Goal: Task Accomplishment & Management: Complete application form

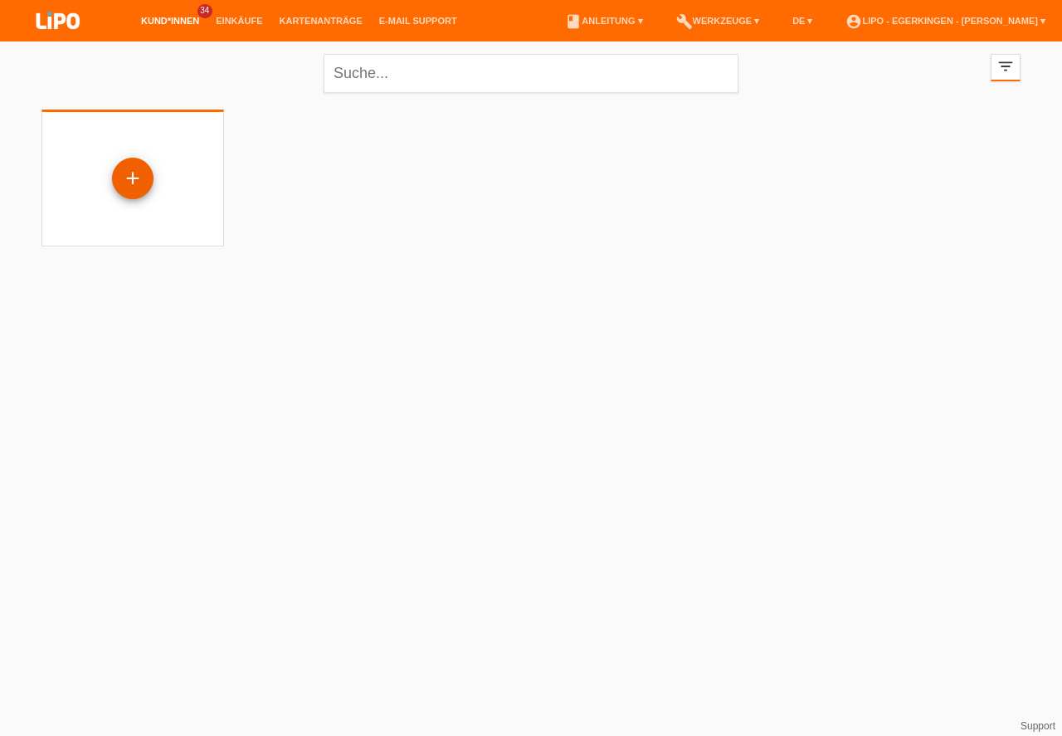
click at [137, 175] on div "+" at bounding box center [133, 178] width 40 height 28
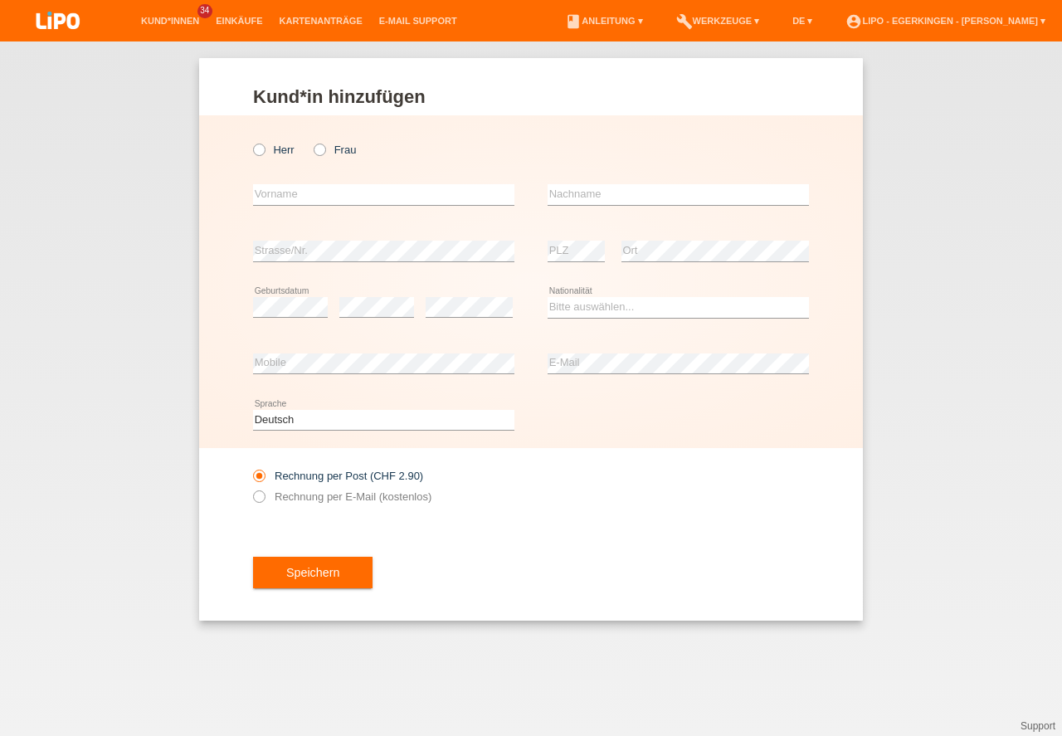
click at [286, 425] on select "Deutsch Français Italiano English" at bounding box center [383, 420] width 261 height 20
click at [565, 308] on select "Bitte auswählen... Schweiz Deutschland Liechtenstein Österreich ------------ Af…" at bounding box center [677, 307] width 261 height 20
select select "CH"
click at [0, 0] on option "Schweiz" at bounding box center [0, 0] width 0 height 0
click at [450, 384] on div "error Mobile" at bounding box center [383, 364] width 261 height 56
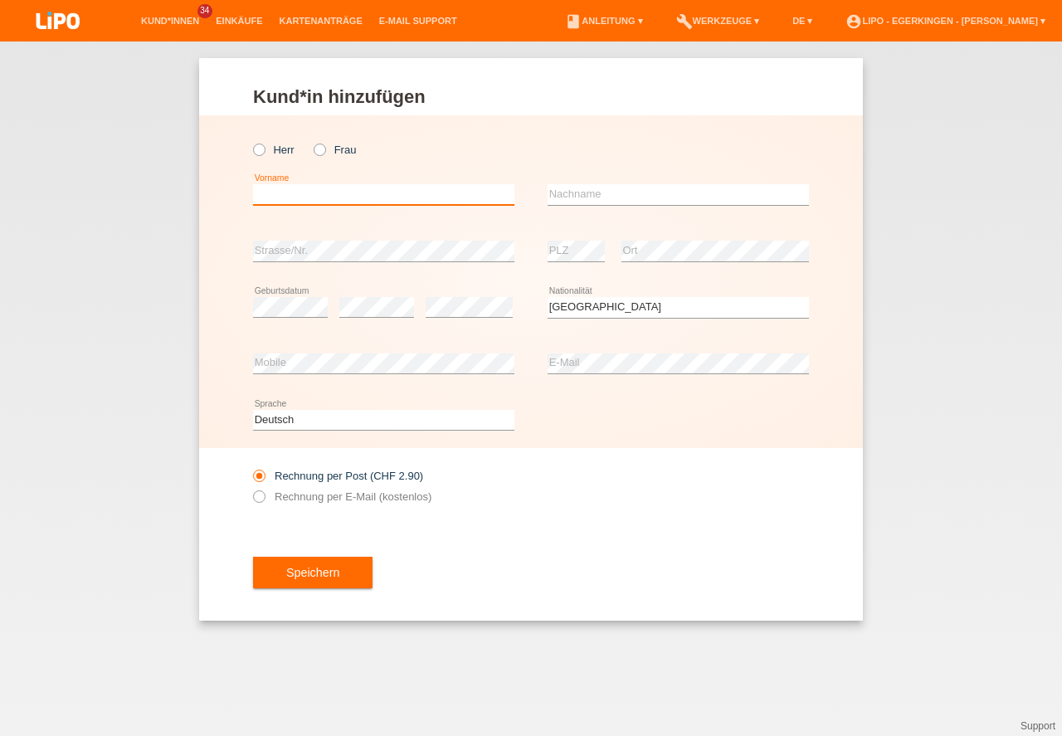
click at [397, 197] on input "text" at bounding box center [383, 194] width 261 height 21
type input "Felix Pascual"
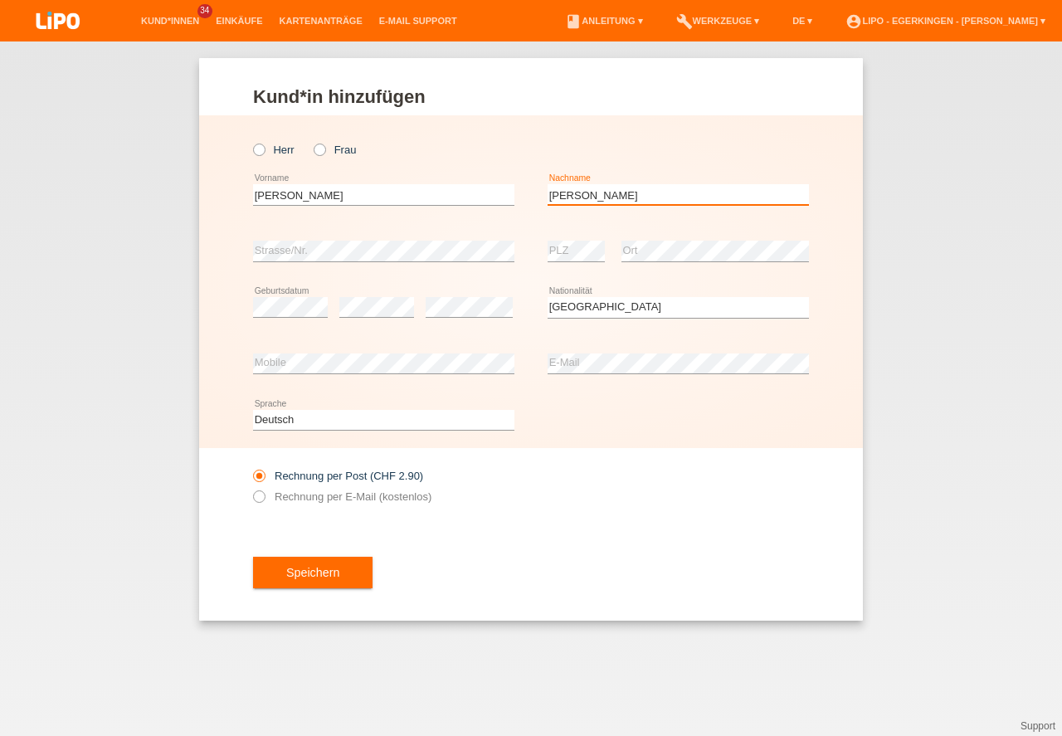
type input "Lebron Aquino"
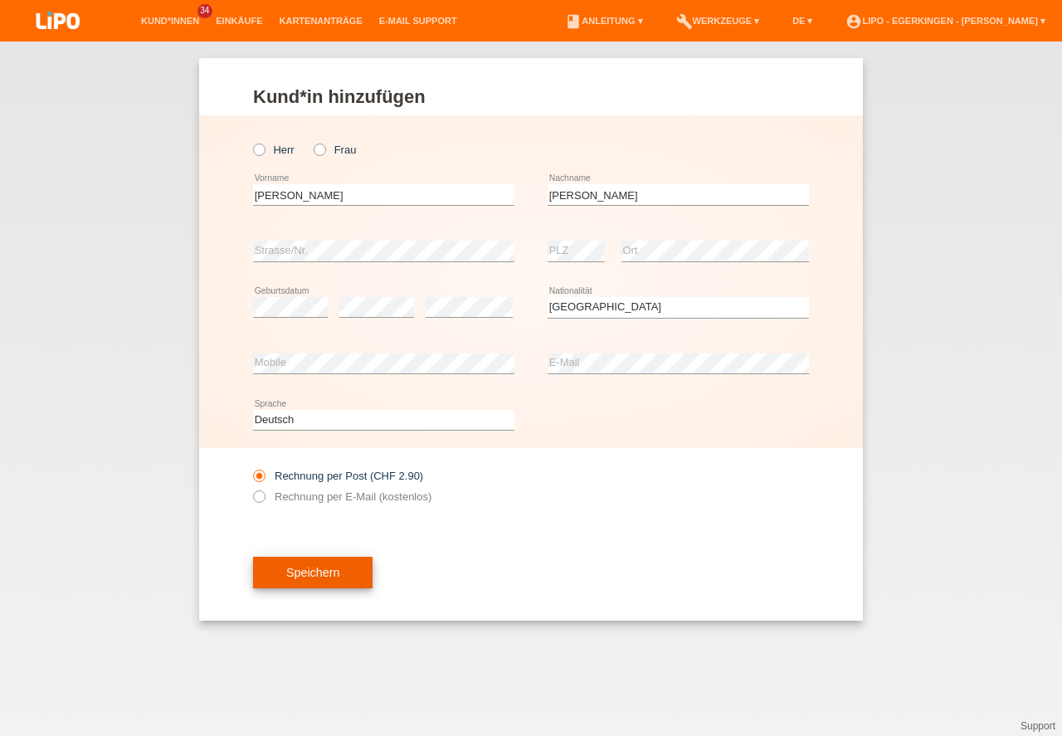
click at [333, 581] on button "Speichern" at bounding box center [312, 573] width 119 height 32
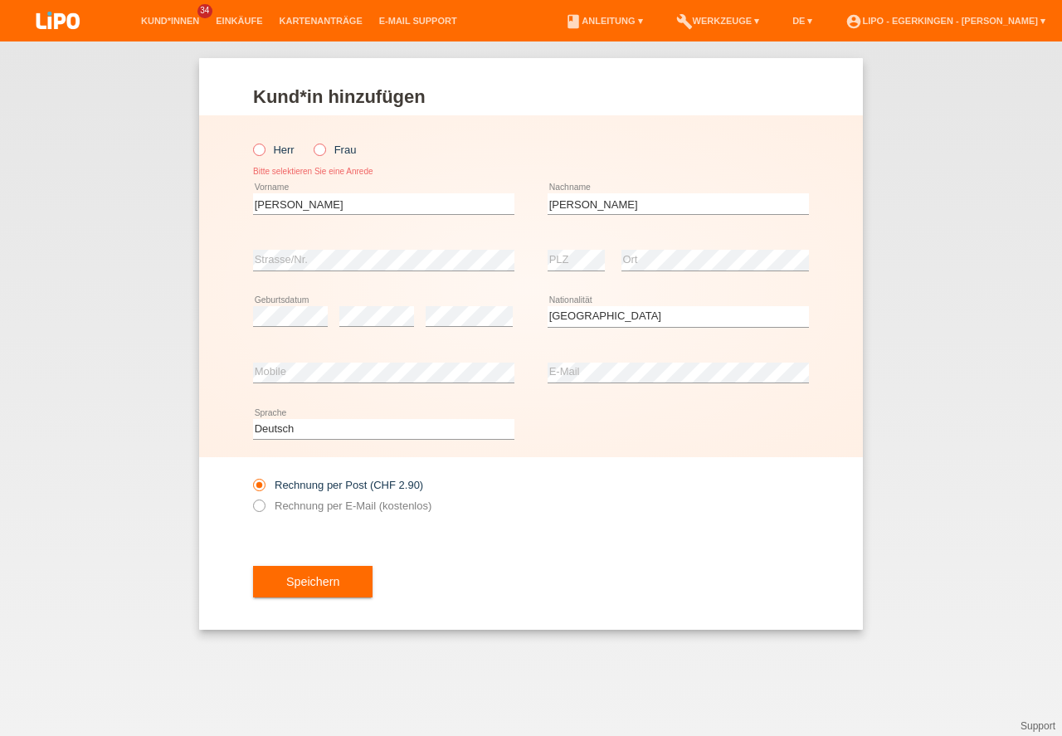
click at [250, 141] on icon at bounding box center [250, 141] width 0 height 0
click at [260, 150] on input "Herr" at bounding box center [258, 148] width 11 height 11
radio input "true"
click at [306, 617] on div "Speichern" at bounding box center [531, 581] width 556 height 96
click at [324, 569] on button "Speichern" at bounding box center [312, 582] width 119 height 32
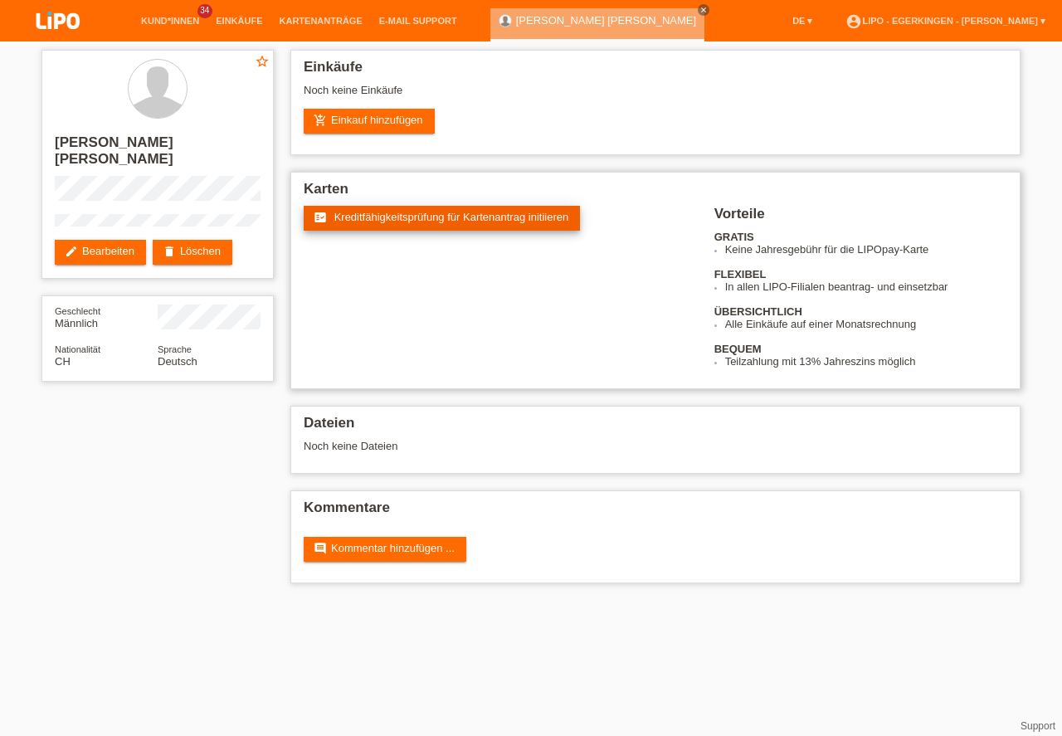
click at [421, 221] on span "Kreditfähigkeitsprüfung für Kartenantrag initiieren" at bounding box center [451, 217] width 235 height 12
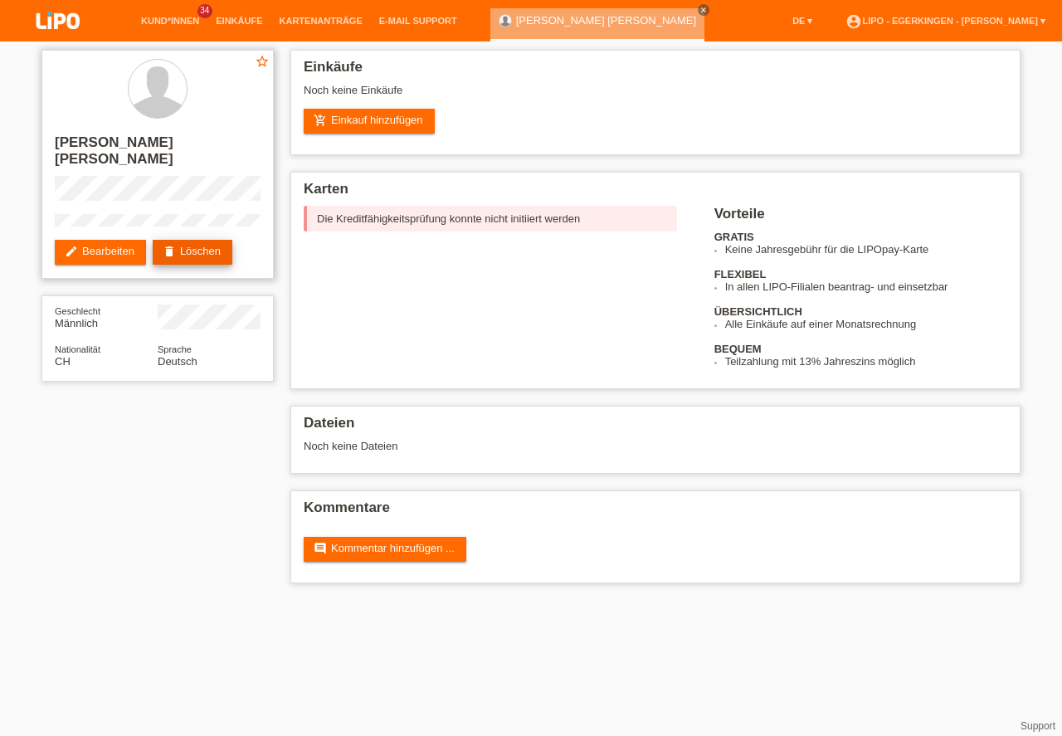
click at [176, 245] on icon "delete" at bounding box center [169, 251] width 13 height 13
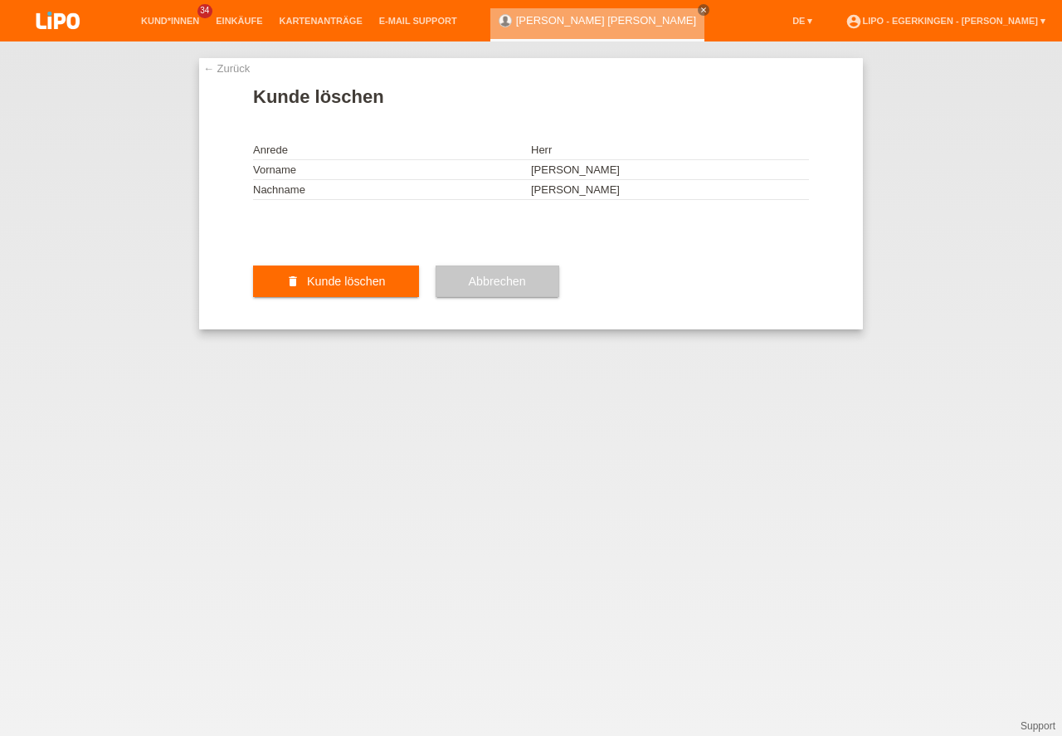
click at [306, 297] on button "delete Kunde löschen" at bounding box center [336, 281] width 166 height 32
